Goal: Obtain resource: Download file/media

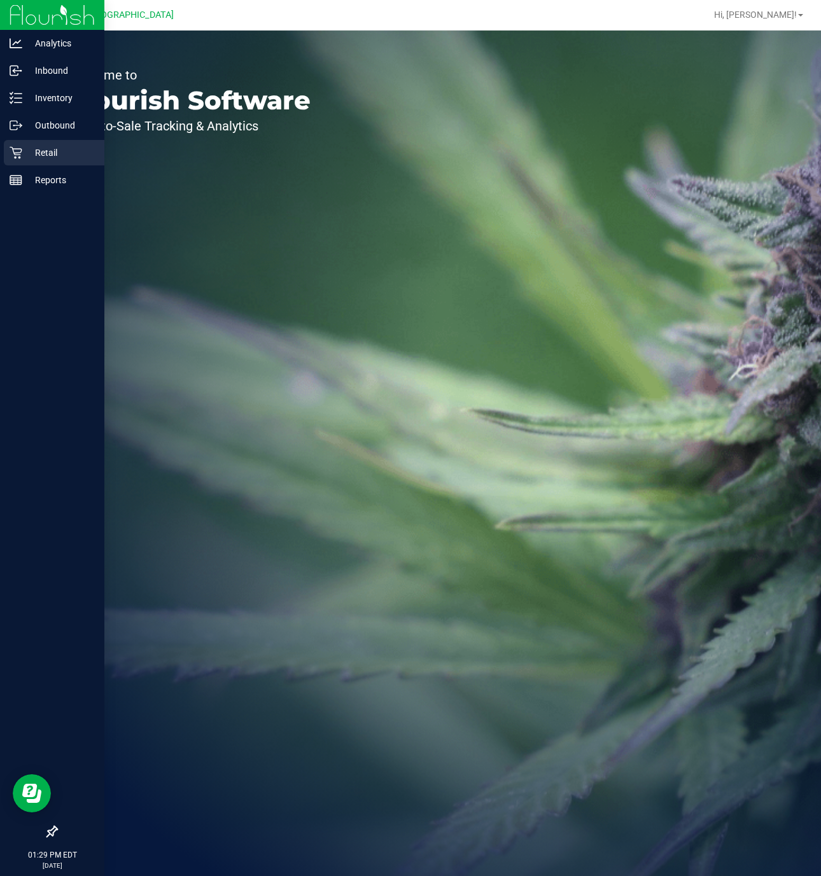
click at [21, 155] on icon at bounding box center [16, 152] width 13 height 13
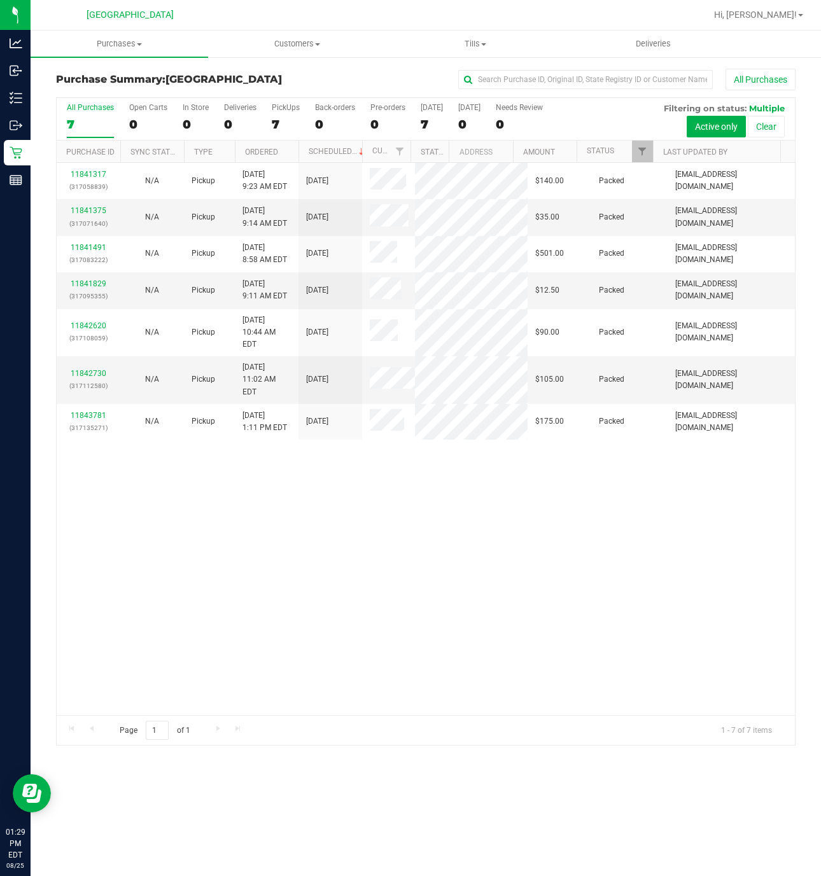
click at [76, 127] on div "7" at bounding box center [90, 124] width 47 height 15
click at [0, 0] on input "All Purchases 7" at bounding box center [0, 0] width 0 height 0
click at [101, 39] on span "Purchases" at bounding box center [119, 43] width 177 height 11
click at [113, 94] on li "Fulfillment" at bounding box center [119, 92] width 177 height 15
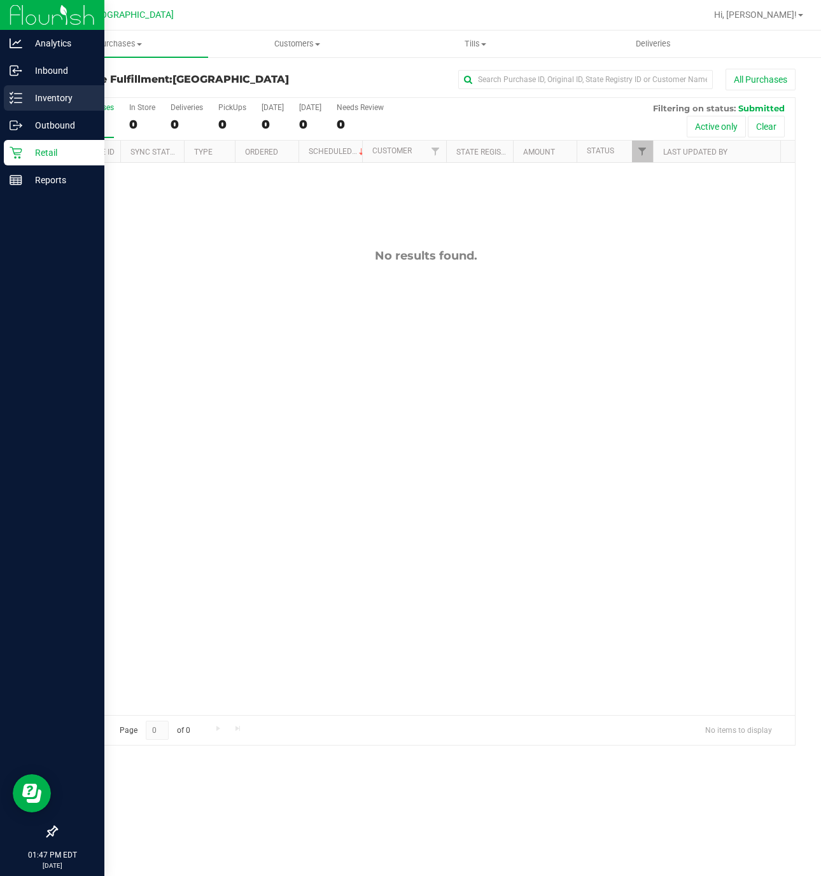
click at [19, 96] on icon at bounding box center [16, 98] width 13 height 13
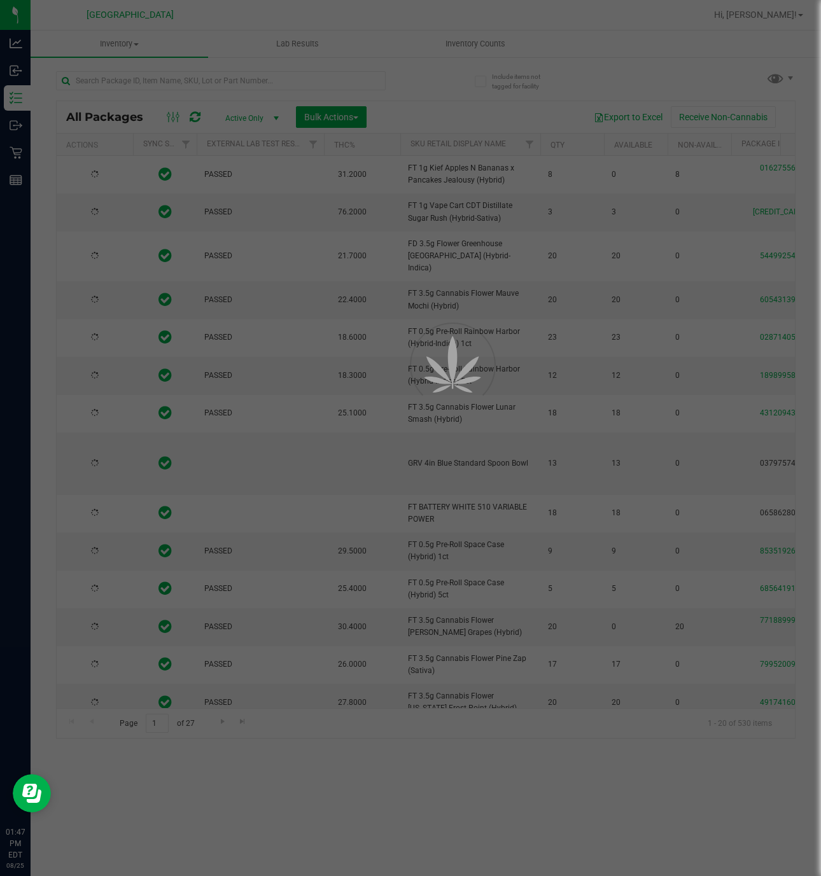
click at [361, 75] on div at bounding box center [410, 438] width 821 height 876
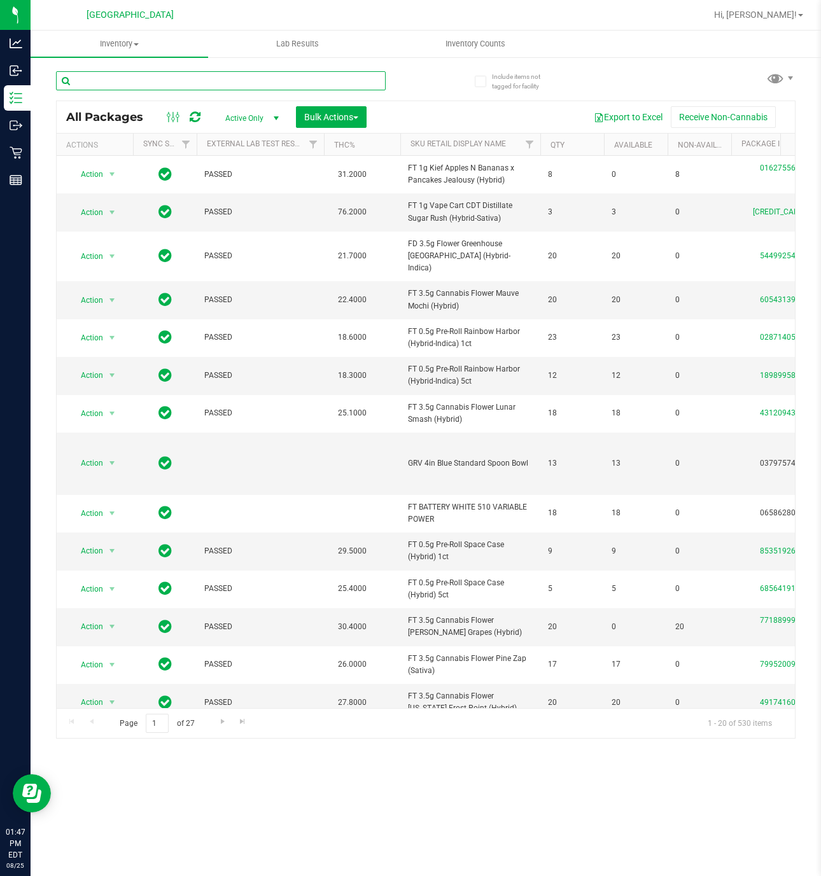
click at [361, 86] on input "text" at bounding box center [221, 80] width 330 height 19
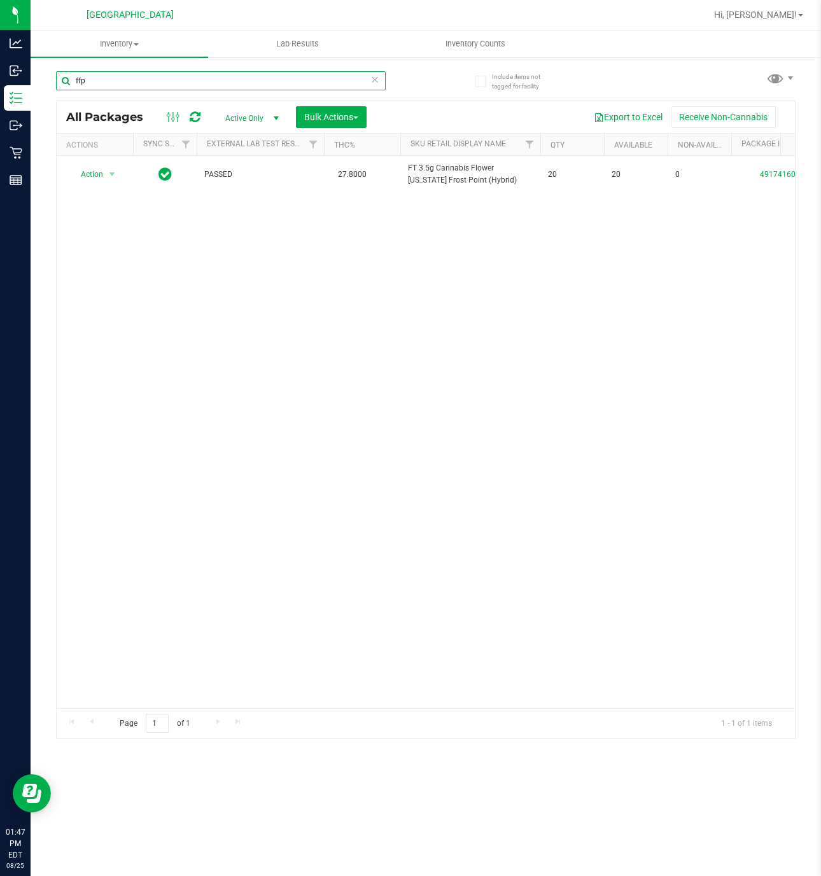
type input "ffp"
click at [613, 275] on div "Action Action Adjust qty Create package Edit attributes Global inventory Locate…" at bounding box center [426, 432] width 738 height 552
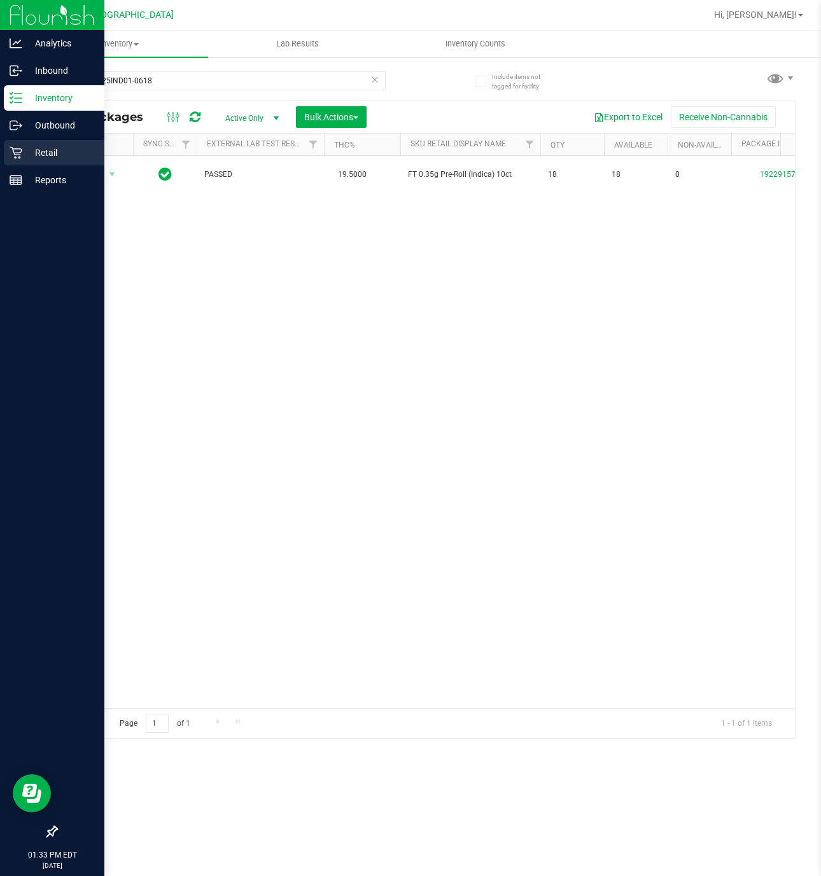
click at [12, 153] on icon at bounding box center [16, 152] width 13 height 13
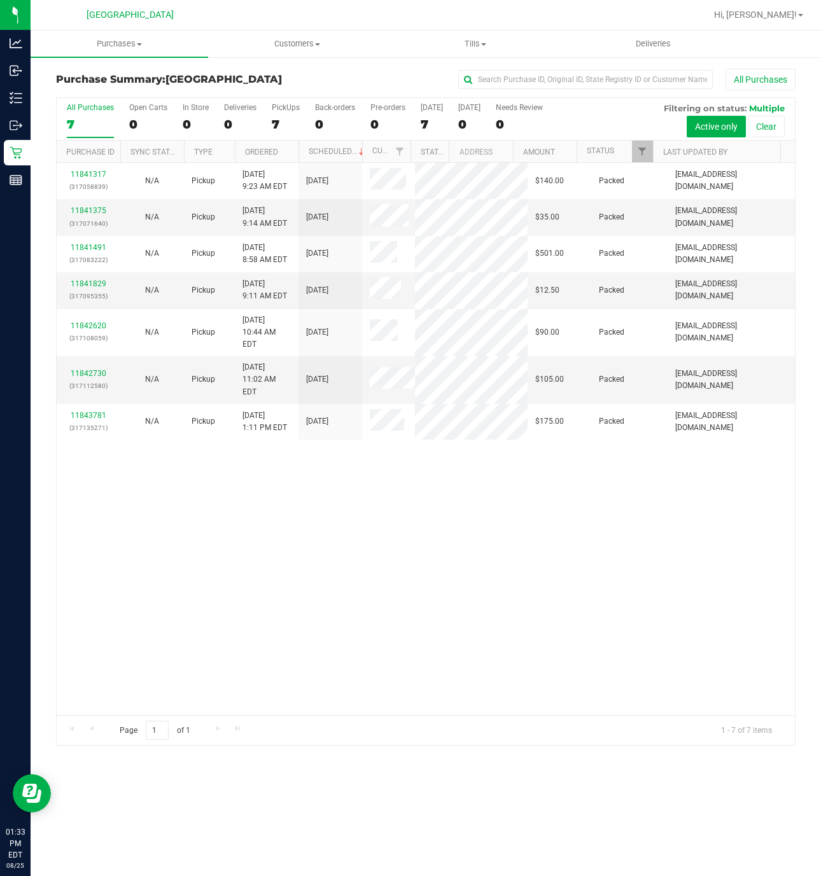
click at [575, 660] on div "11841317 (317058839) N/A Pickup [DATE] 9:23 AM EDT 8/25/2025 $140.00 Packed [EM…" at bounding box center [426, 439] width 738 height 552
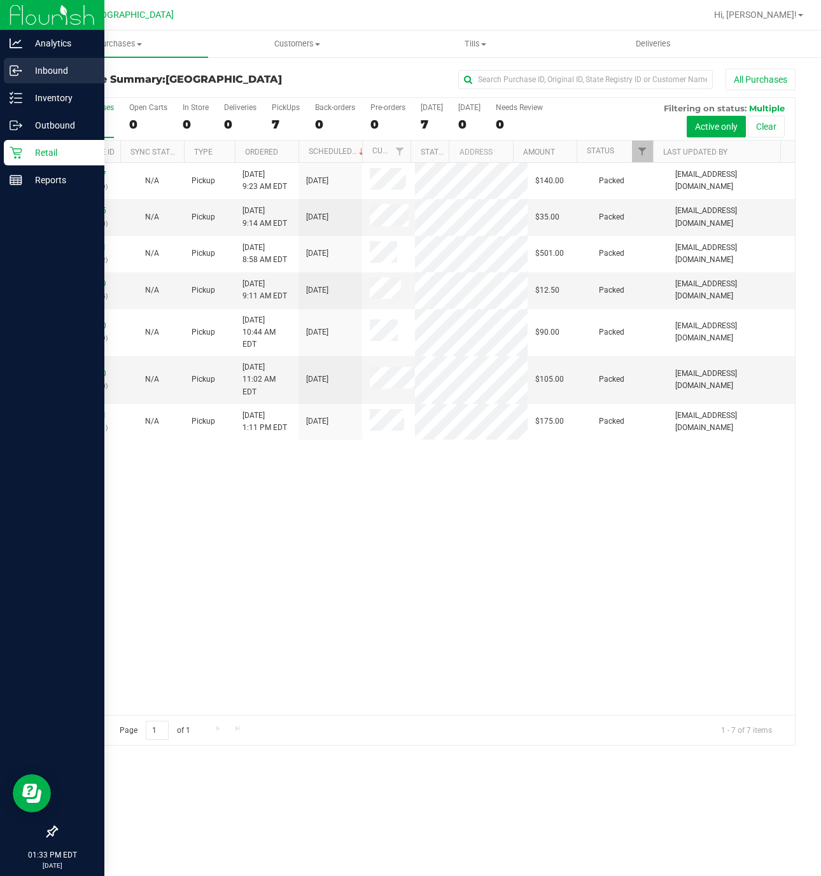
click at [2, 73] on link "Inbound" at bounding box center [52, 71] width 104 height 27
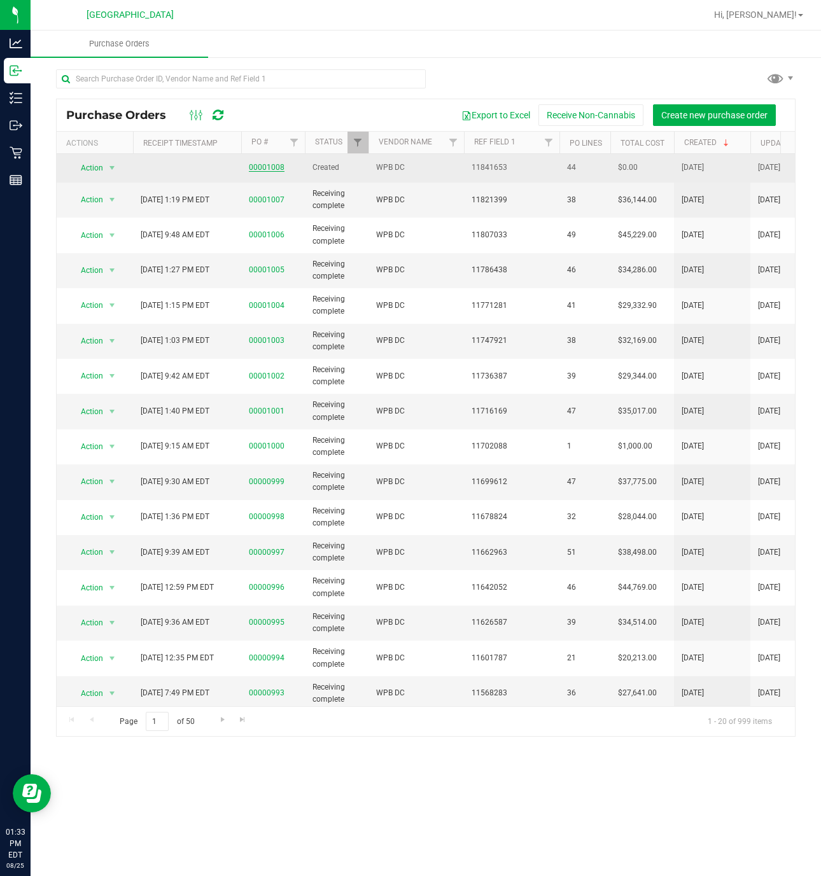
click at [277, 172] on link "00001008" at bounding box center [267, 167] width 36 height 9
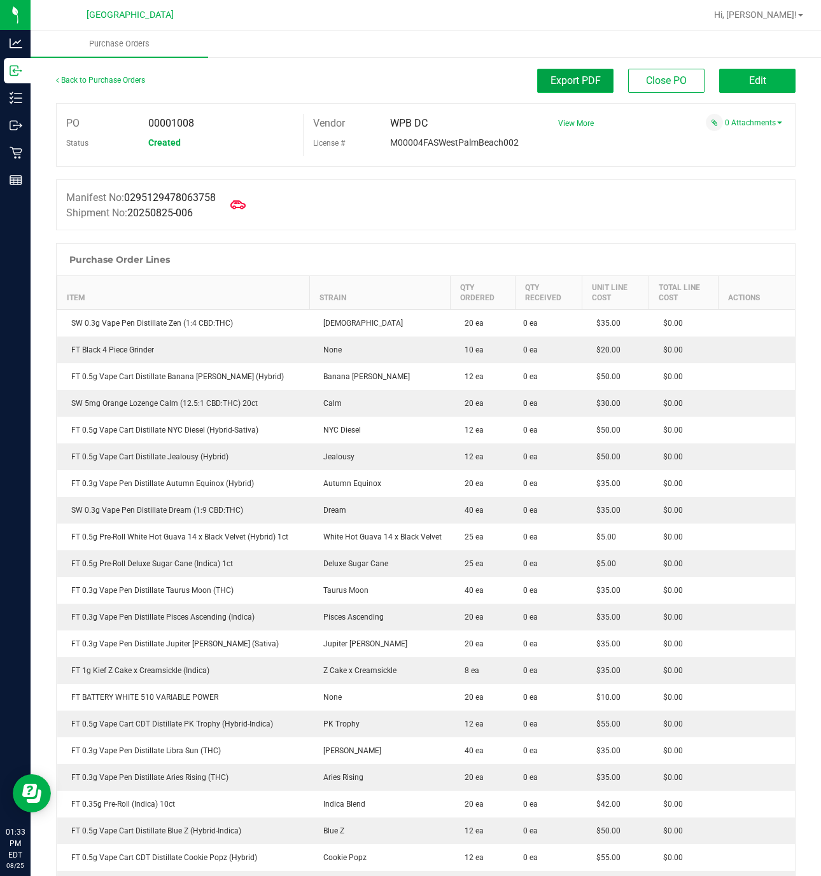
click at [567, 83] on span "Export PDF" at bounding box center [575, 80] width 50 height 12
